Goal: Complete application form

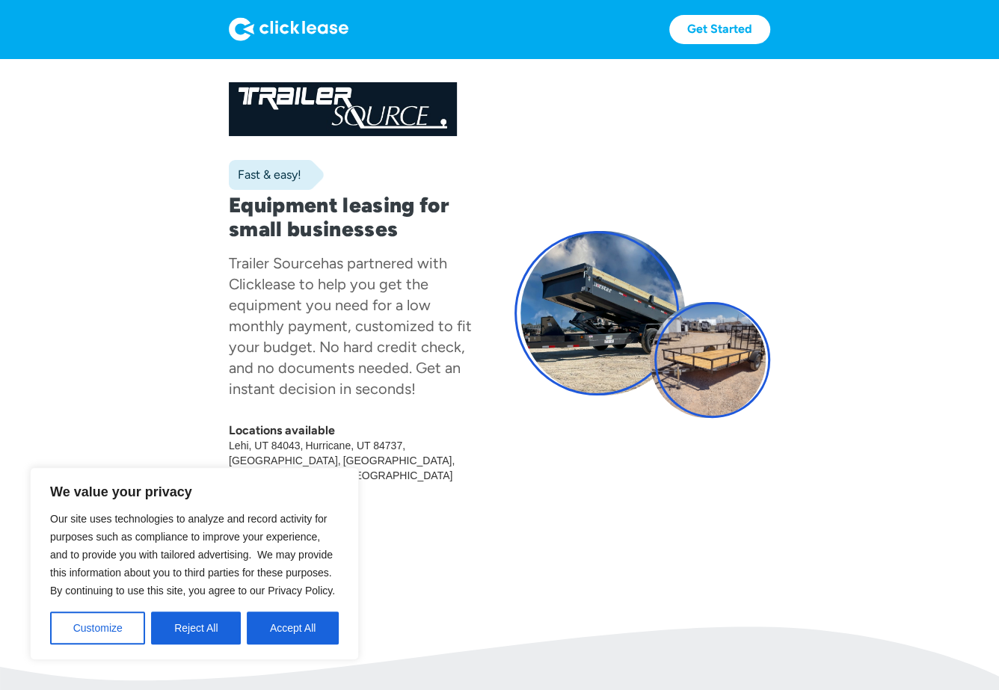
scroll to position [10, 0]
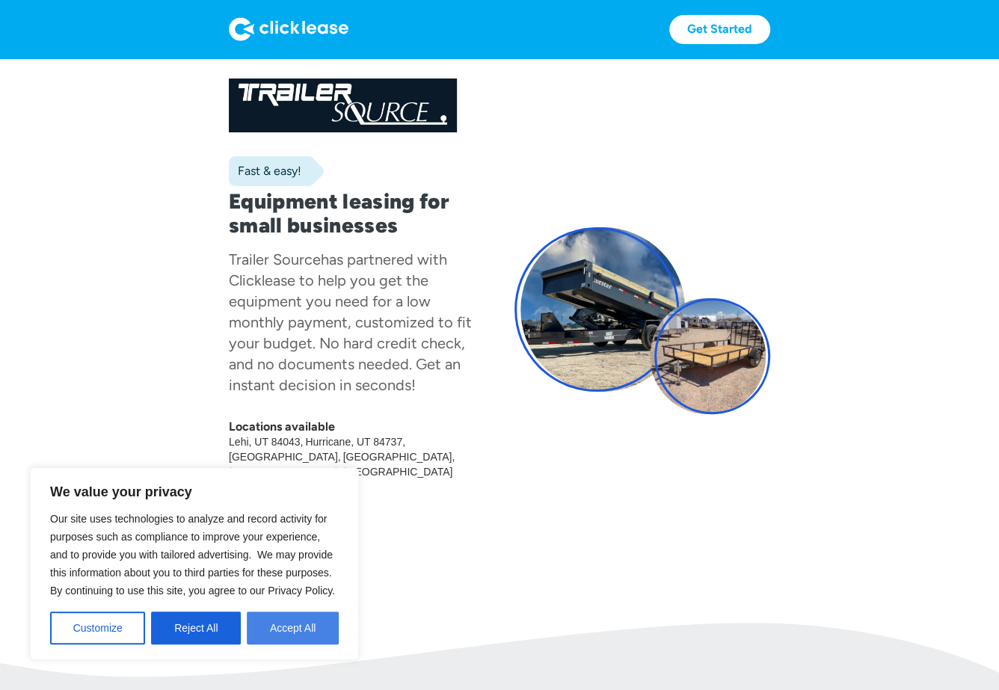
click at [298, 619] on button "Accept All" at bounding box center [293, 628] width 92 height 33
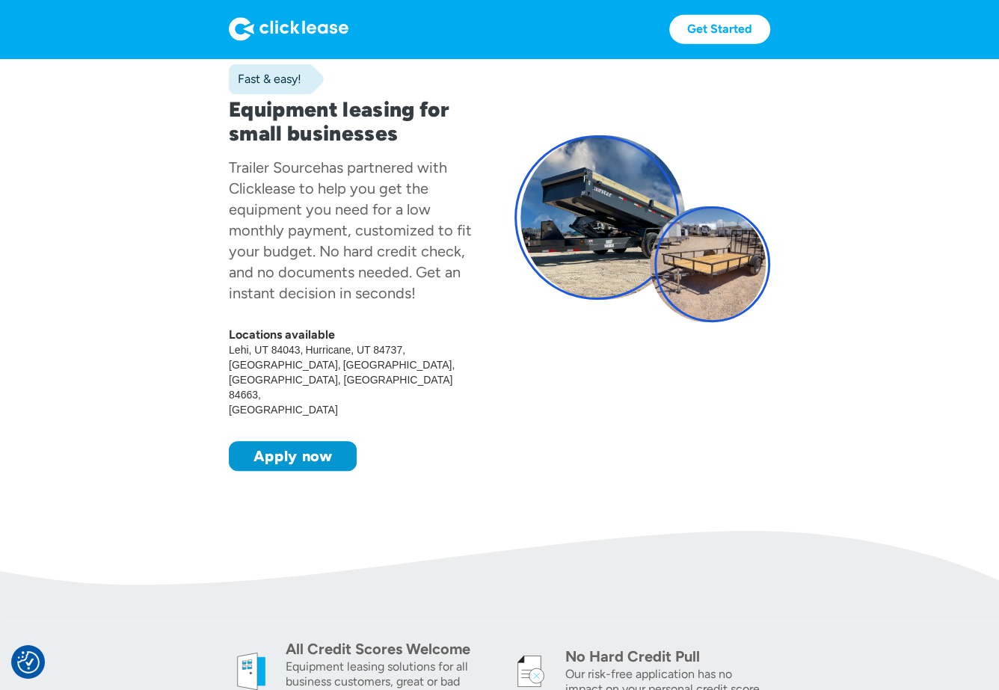
scroll to position [0, 0]
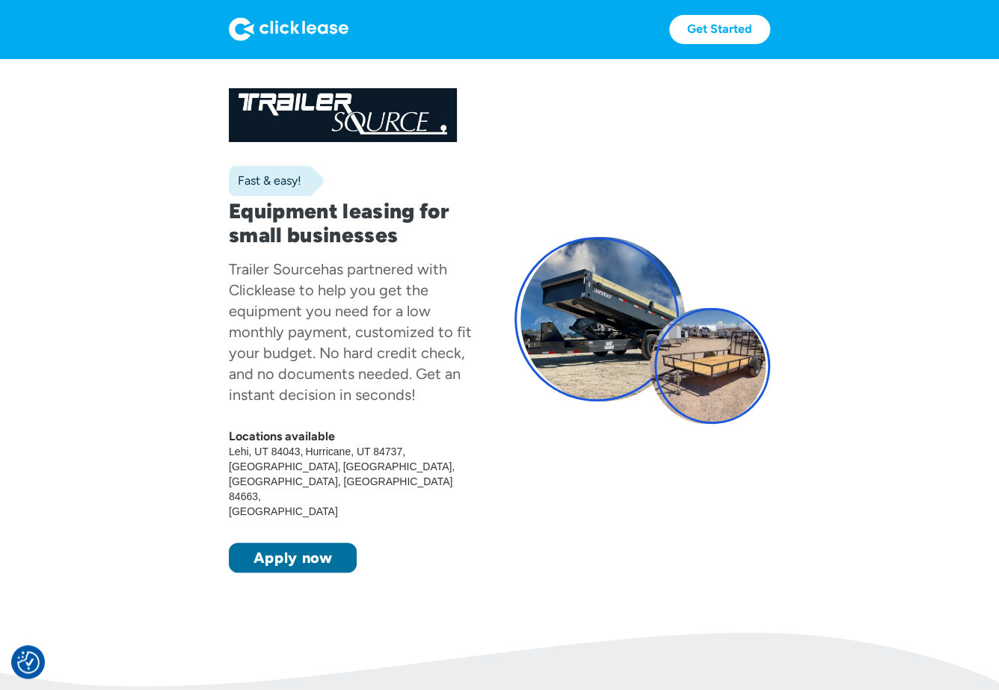
click at [322, 543] on link "Apply now" at bounding box center [293, 558] width 128 height 30
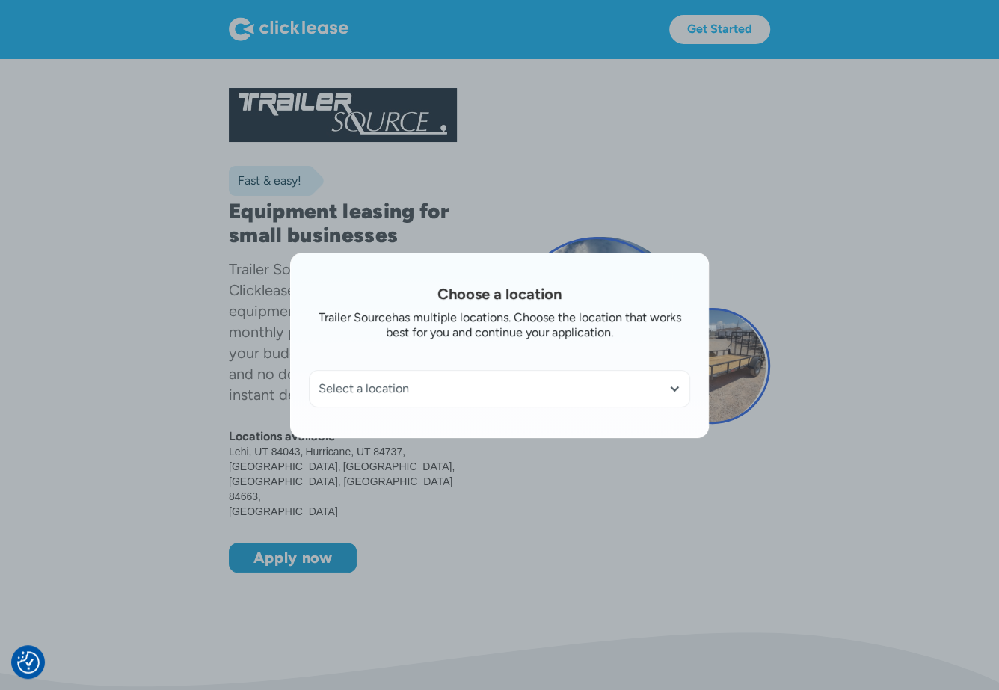
click at [395, 393] on div "Select a location" at bounding box center [500, 388] width 362 height 15
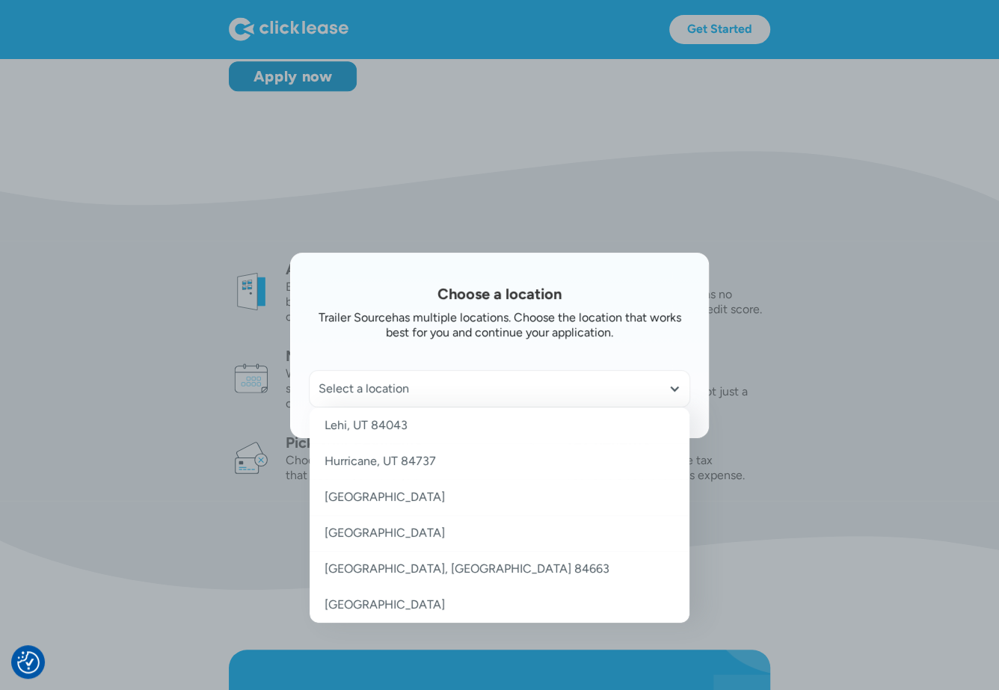
scroll to position [449, 0]
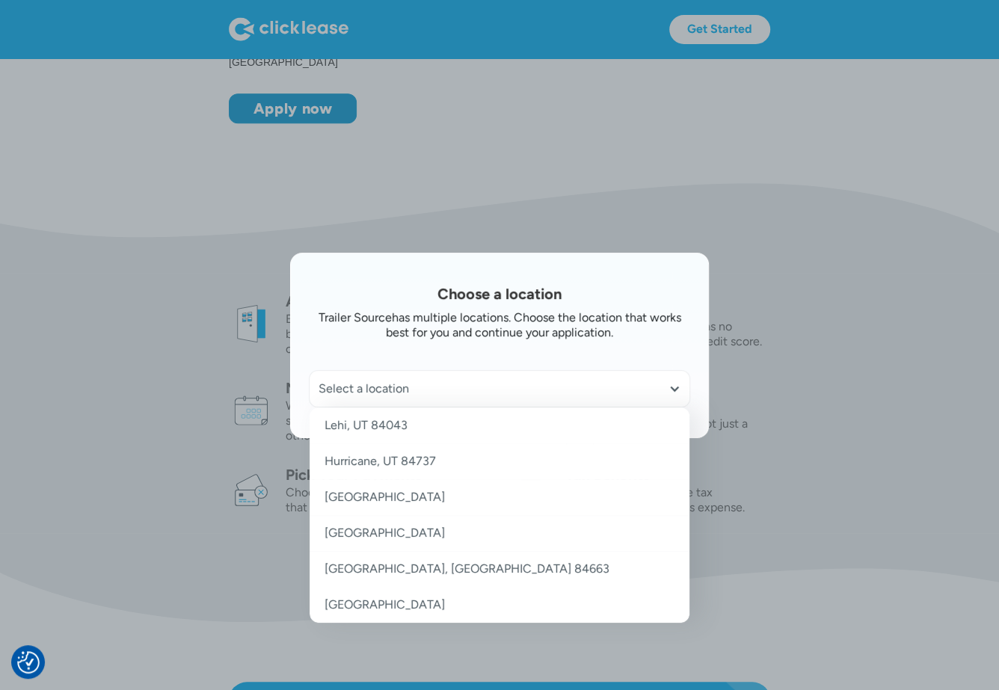
click at [388, 501] on link "[GEOGRAPHIC_DATA]" at bounding box center [500, 497] width 380 height 36
